Goal: Information Seeking & Learning: Learn about a topic

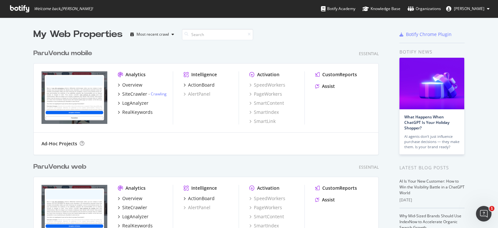
scroll to position [32, 0]
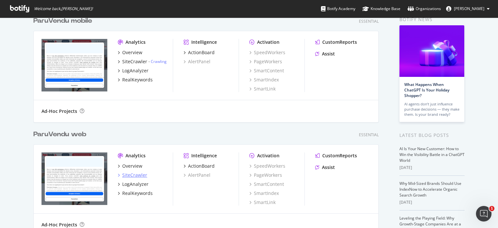
click at [137, 176] on div "SiteCrawler" at bounding box center [134, 175] width 25 height 6
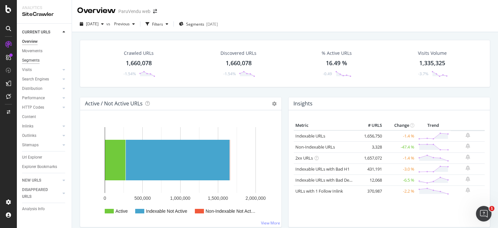
click at [34, 61] on div "Segments" at bounding box center [30, 60] width 17 height 7
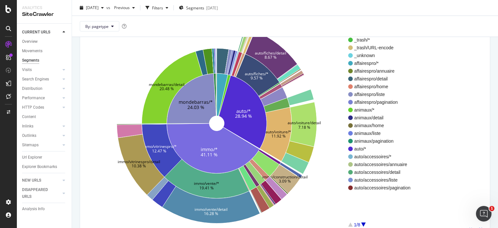
scroll to position [32, 0]
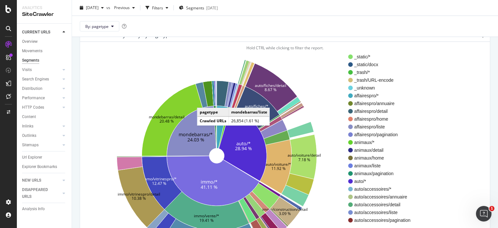
click at [203, 101] on icon at bounding box center [201, 95] width 12 height 26
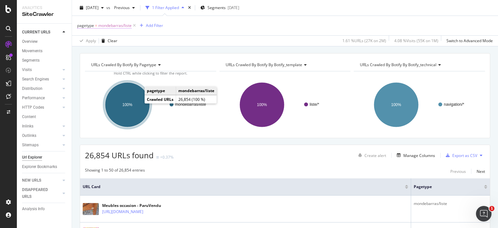
scroll to position [32, 0]
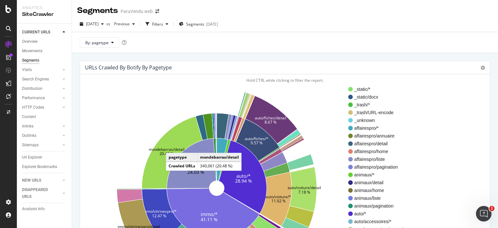
click at [172, 146] on text "mondebarras/detail" at bounding box center [167, 149] width 36 height 6
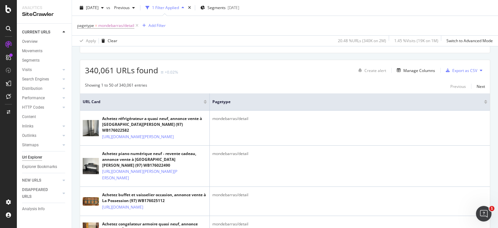
scroll to position [118, 0]
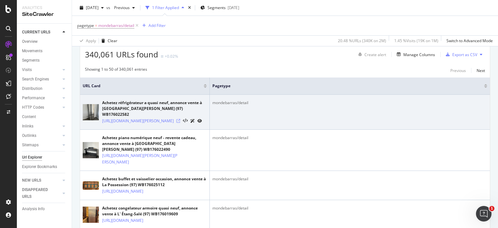
click at [180, 121] on icon at bounding box center [178, 121] width 4 height 4
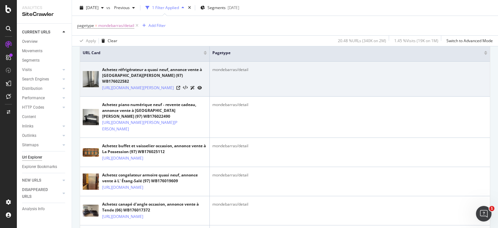
scroll to position [183, 0]
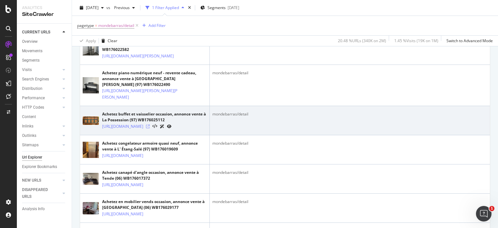
click at [150, 128] on icon at bounding box center [148, 126] width 4 height 4
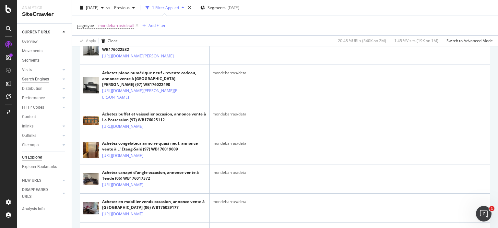
click at [43, 79] on div "Search Engines" at bounding box center [35, 79] width 27 height 7
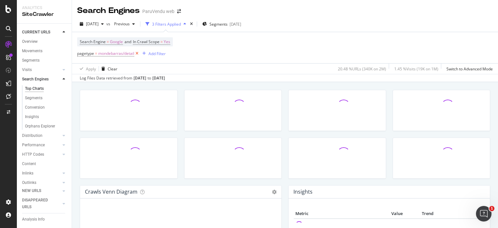
click at [137, 53] on icon at bounding box center [137, 53] width 6 height 6
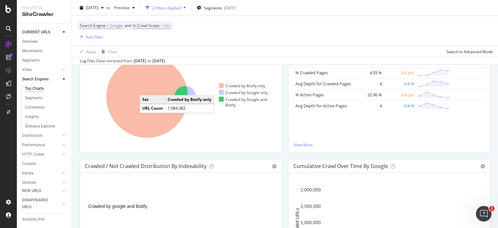
scroll to position [130, 0]
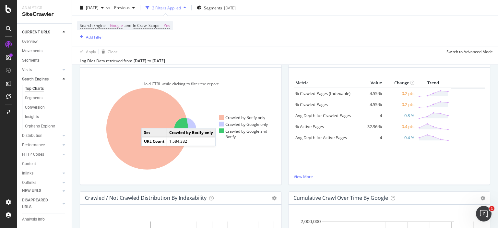
click at [148, 121] on icon at bounding box center [147, 129] width 82 height 82
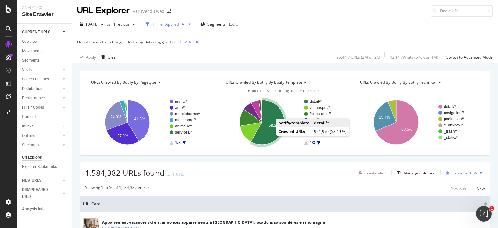
click at [266, 132] on icon "A chart." at bounding box center [267, 122] width 33 height 45
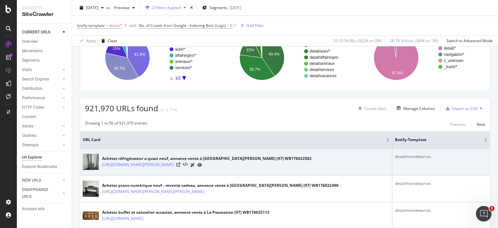
scroll to position [97, 0]
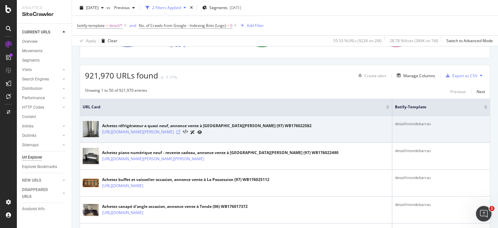
click at [180, 132] on icon at bounding box center [178, 132] width 4 height 4
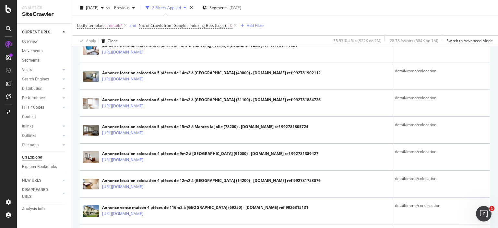
scroll to position [777, 0]
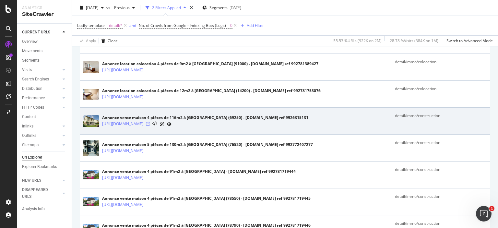
click at [150, 124] on icon at bounding box center [148, 124] width 4 height 4
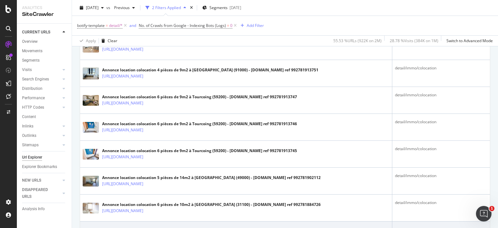
scroll to position [551, 0]
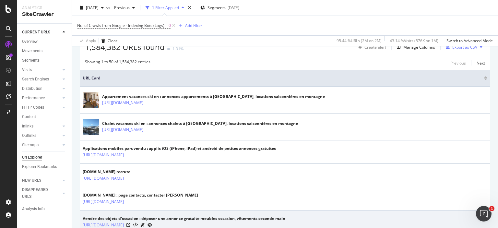
scroll to position [32, 0]
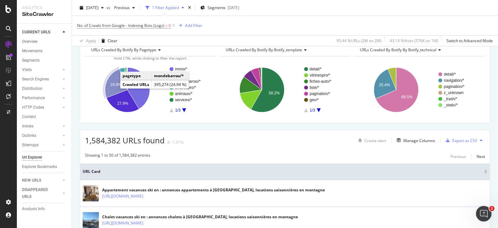
click at [110, 83] on text "24.9%" at bounding box center [115, 84] width 11 height 5
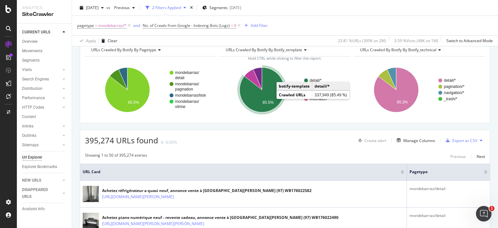
click at [268, 92] on icon "A chart." at bounding box center [261, 89] width 45 height 45
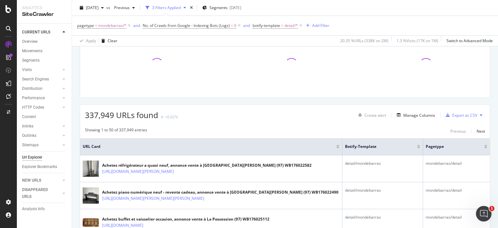
scroll to position [130, 0]
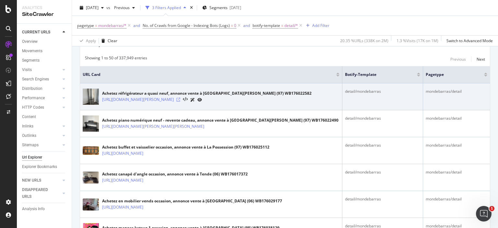
click at [180, 99] on icon at bounding box center [178, 100] width 4 height 4
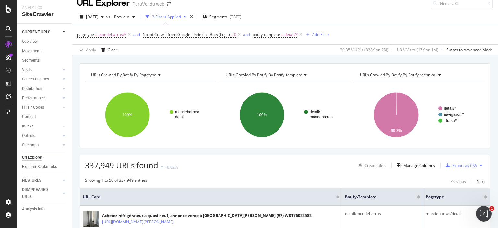
scroll to position [0, 0]
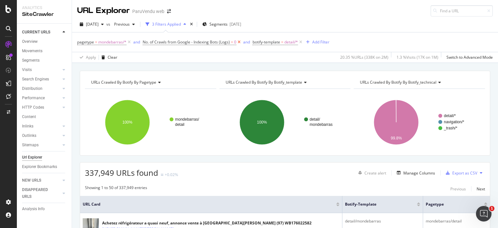
click at [237, 41] on icon at bounding box center [239, 42] width 6 height 6
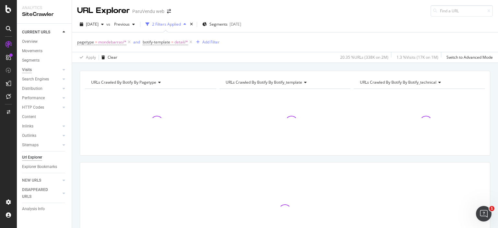
click at [26, 71] on div "Visits" at bounding box center [27, 69] width 10 height 7
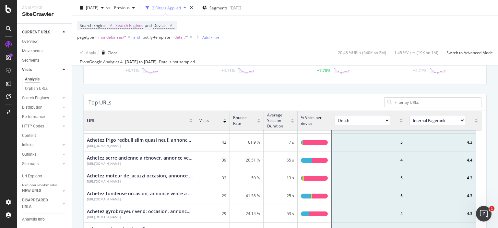
scroll to position [97, 0]
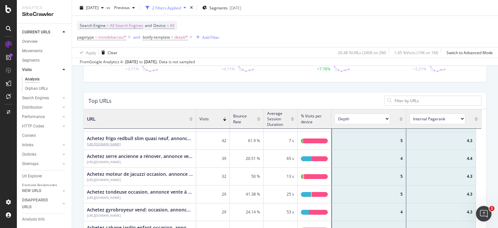
click at [178, 143] on div "[URL][DOMAIN_NAME]" at bounding box center [140, 144] width 106 height 5
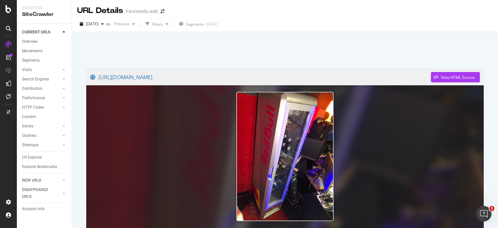
scroll to position [65, 0]
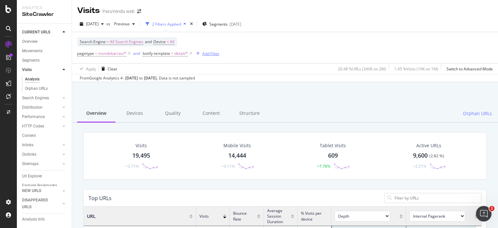
click at [214, 52] on div "Add Filter" at bounding box center [210, 54] width 17 height 6
click at [336, 80] on div "From Google Analytics 4 - [DATE] to [DATE] . Data is not sampled" at bounding box center [285, 78] width 426 height 8
click at [211, 54] on div "Add Filter" at bounding box center [210, 54] width 17 height 6
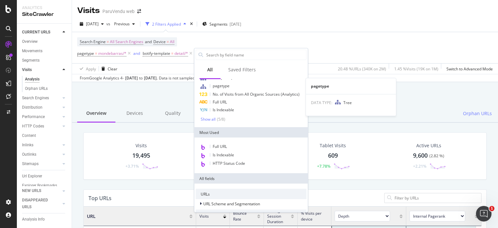
scroll to position [32, 0]
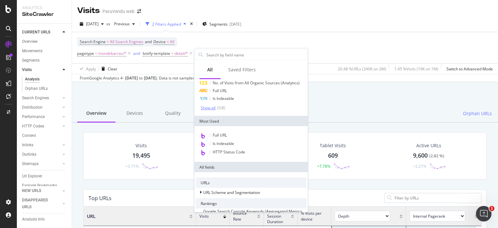
click at [211, 109] on div "Show all" at bounding box center [208, 108] width 15 height 5
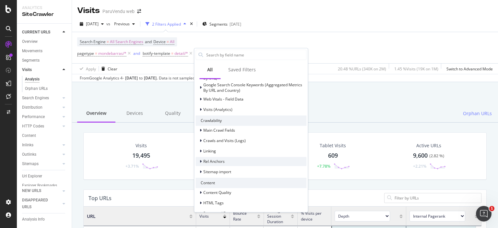
scroll to position [194, 0]
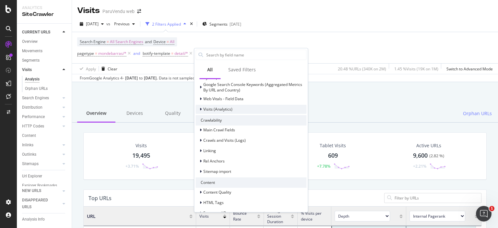
click at [200, 107] on icon at bounding box center [201, 109] width 2 height 4
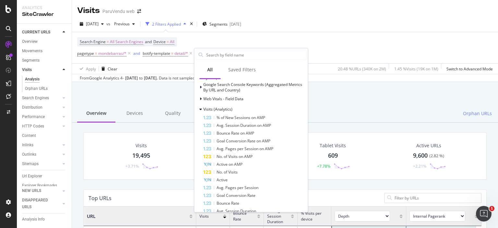
click at [324, 78] on div "From Google Analytics 4 - [DATE] to [DATE] . Data is not sampled" at bounding box center [285, 78] width 426 height 8
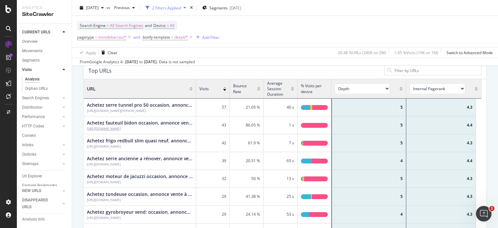
scroll to position [130, 0]
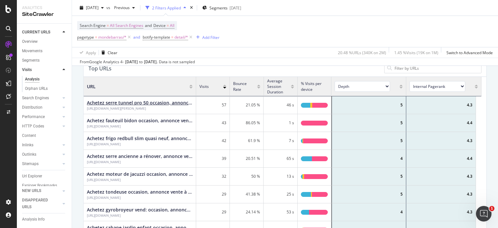
click at [177, 100] on div "Achetez serre tunnel pro 50 occasion, annonce vente à [PERSON_NAME]-Landerron (…" at bounding box center [140, 102] width 106 height 6
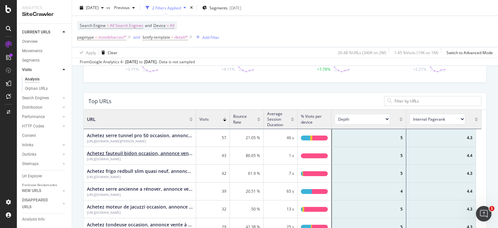
scroll to position [97, 0]
click at [158, 134] on div "Achetez serre tunnel pro 50 occasion, annonce vente à [PERSON_NAME]-Landerron (…" at bounding box center [140, 135] width 106 height 6
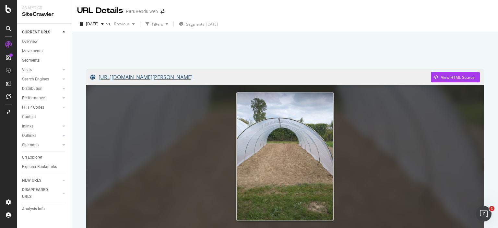
click at [397, 77] on link "[URL][DOMAIN_NAME][PERSON_NAME]" at bounding box center [260, 77] width 340 height 16
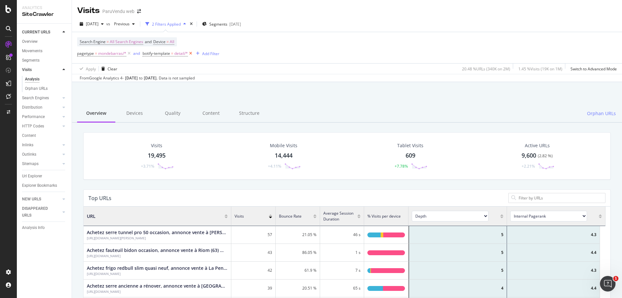
click at [190, 53] on icon at bounding box center [191, 53] width 6 height 6
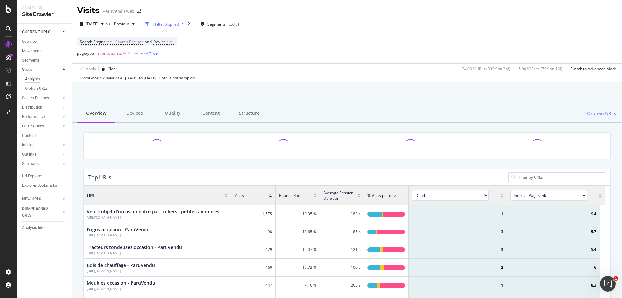
scroll to position [190, 517]
